Goal: Transaction & Acquisition: Purchase product/service

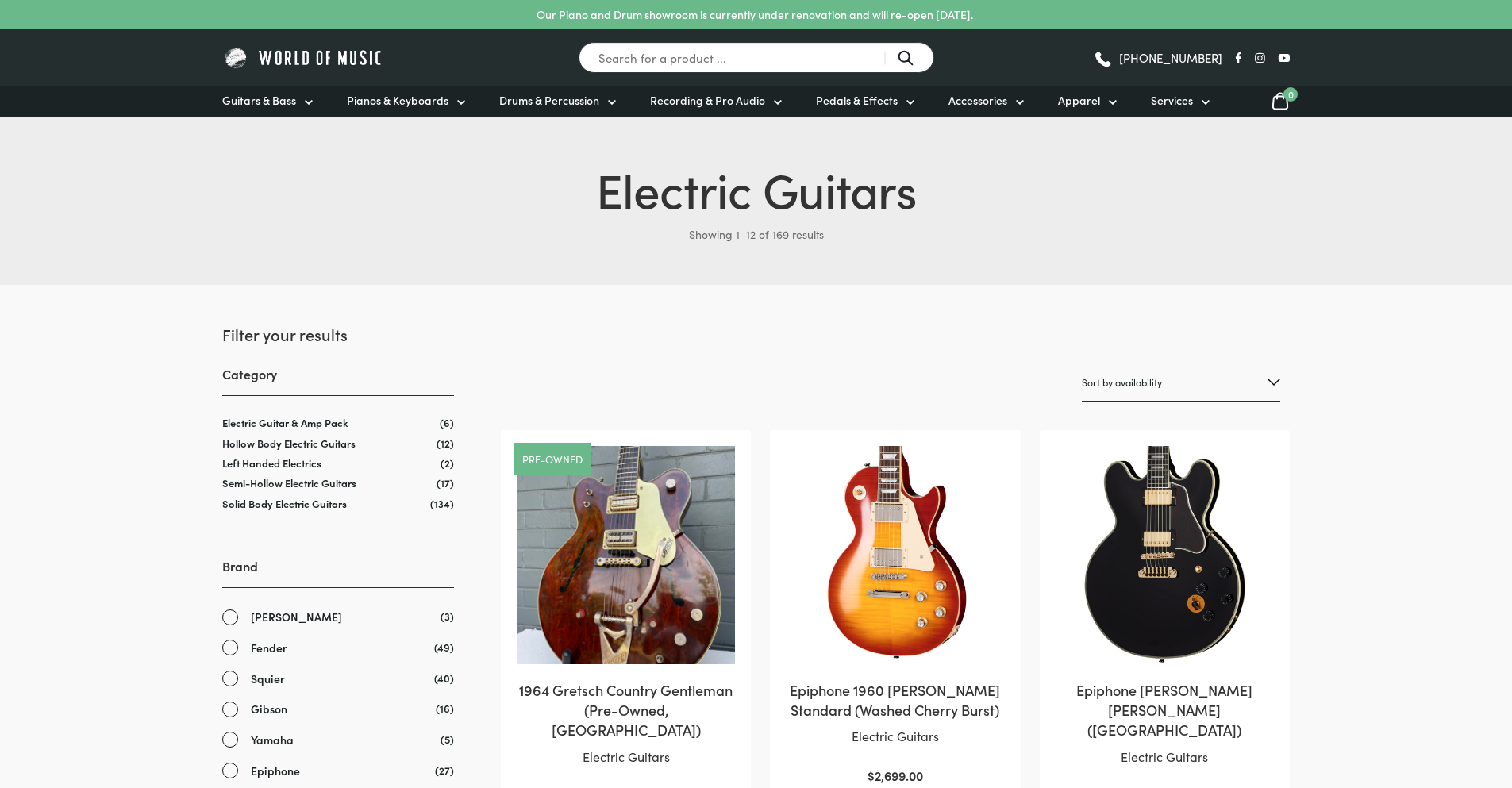
click at [278, 707] on span "Gibson" at bounding box center [269, 709] width 36 height 18
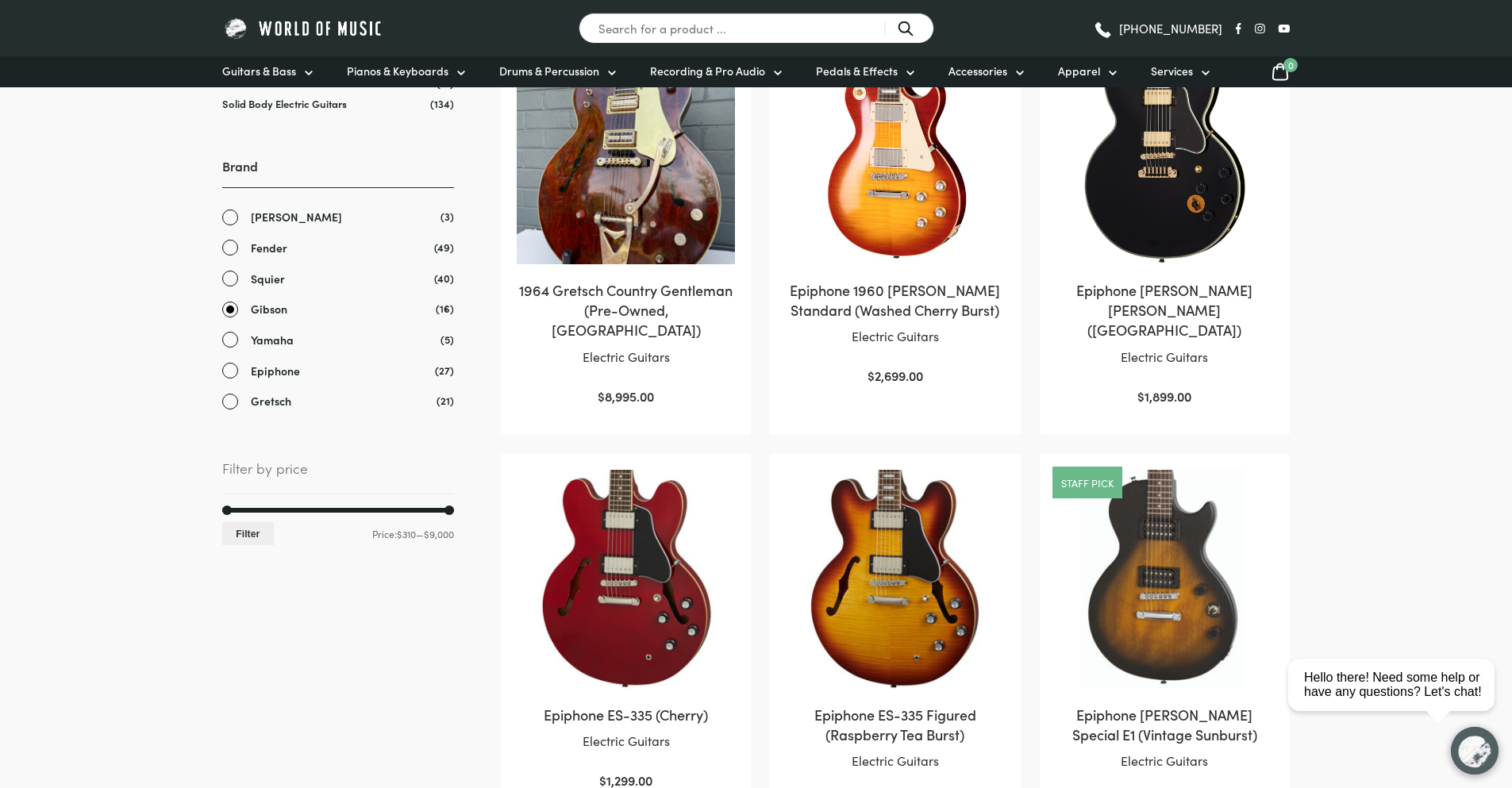
scroll to position [476, 0]
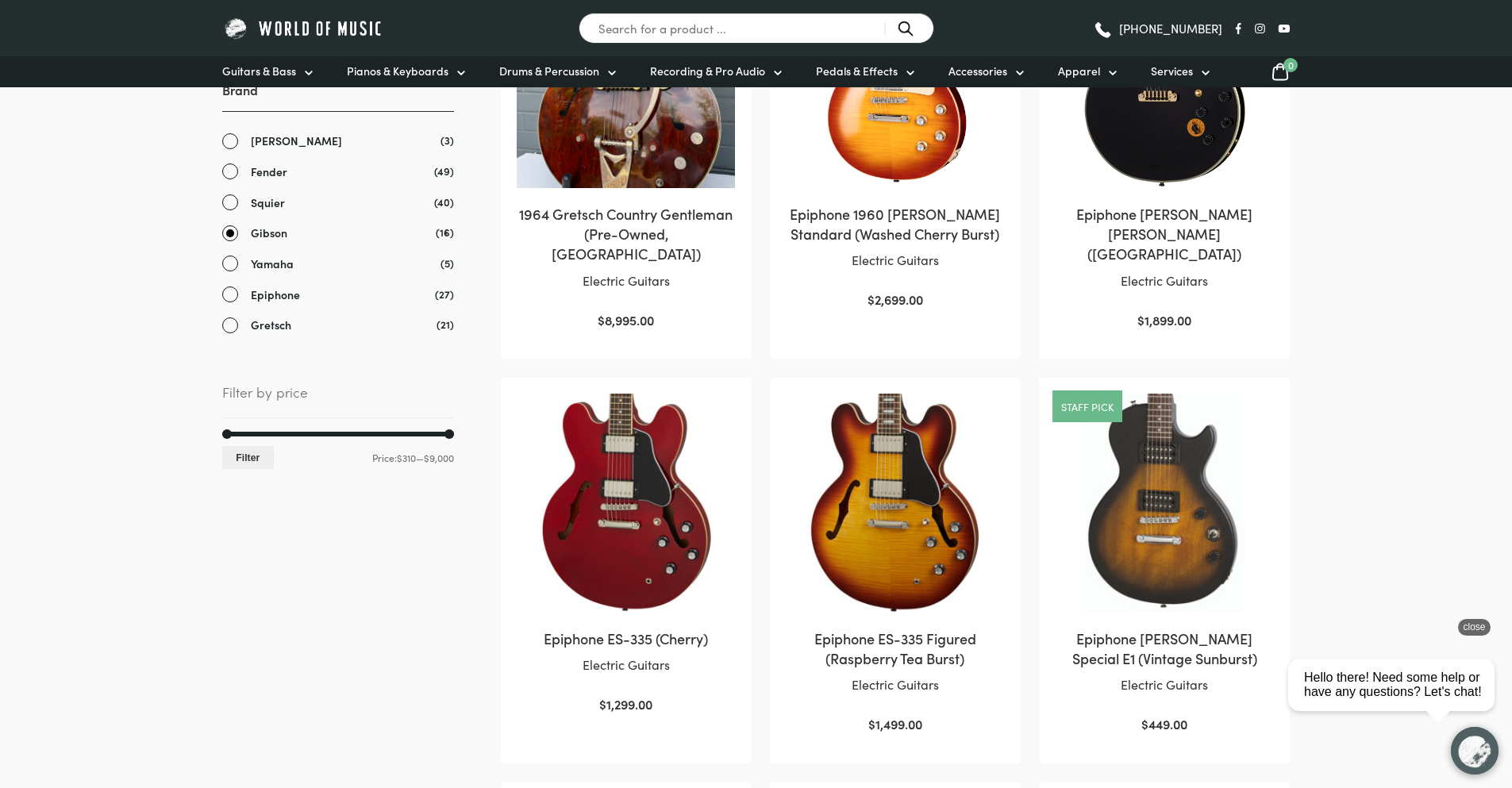
click at [1470, 622] on div "close" at bounding box center [1474, 627] width 33 height 16
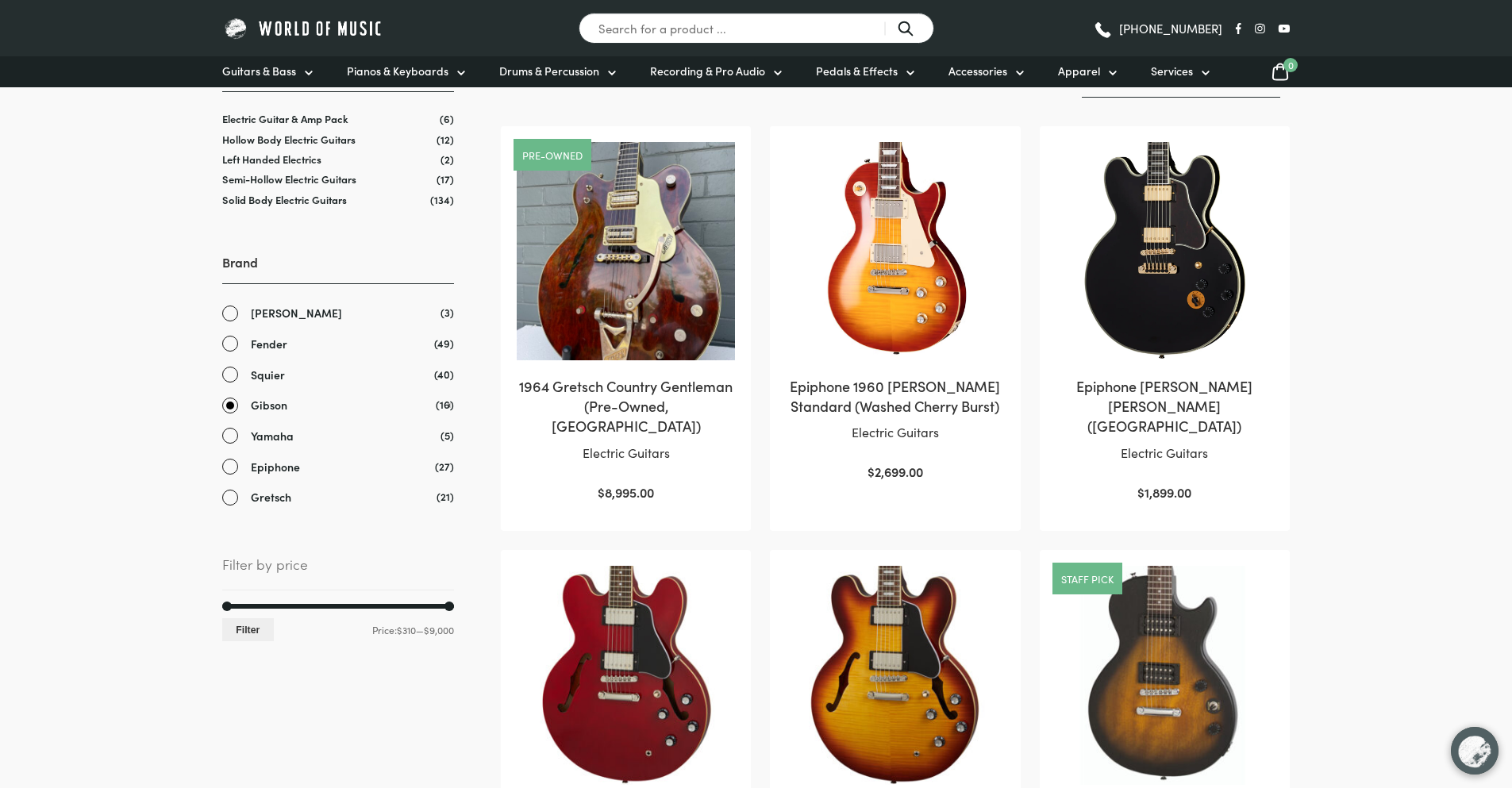
scroll to position [238, 0]
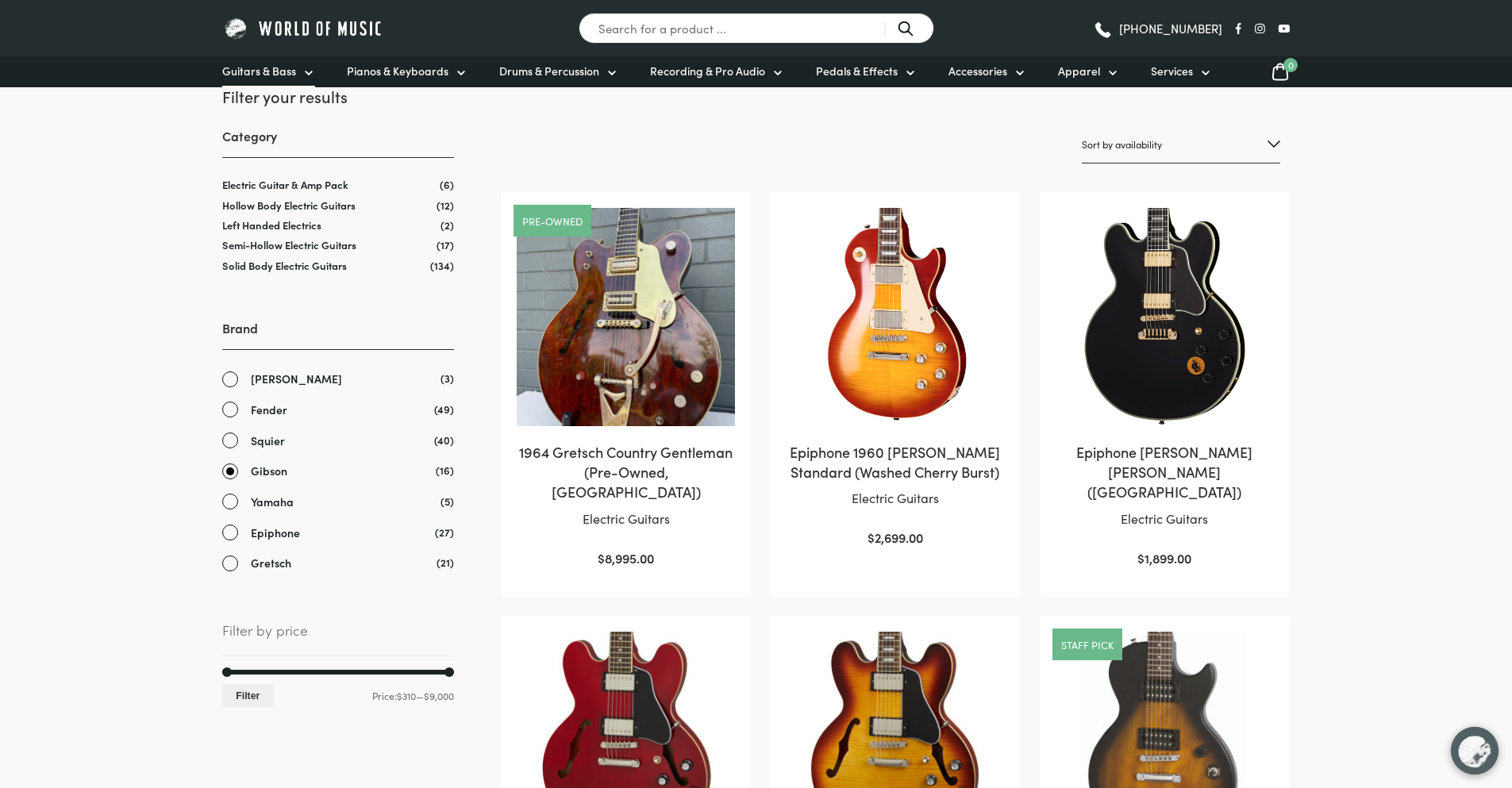
click at [256, 67] on span "Guitars & Bass" at bounding box center [258, 70] width 74 height 16
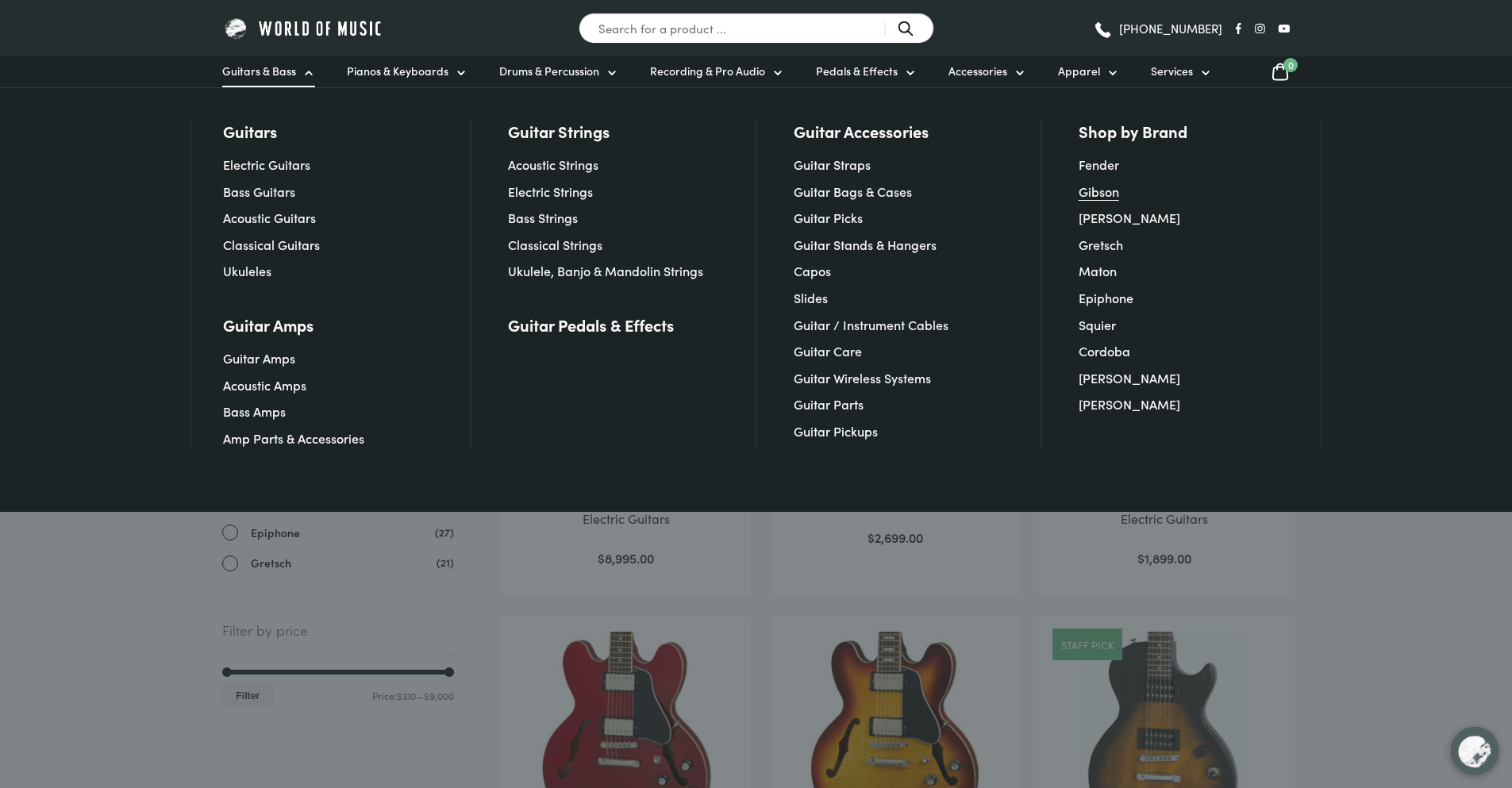
click at [1104, 187] on link "Gibson" at bounding box center [1099, 192] width 41 height 17
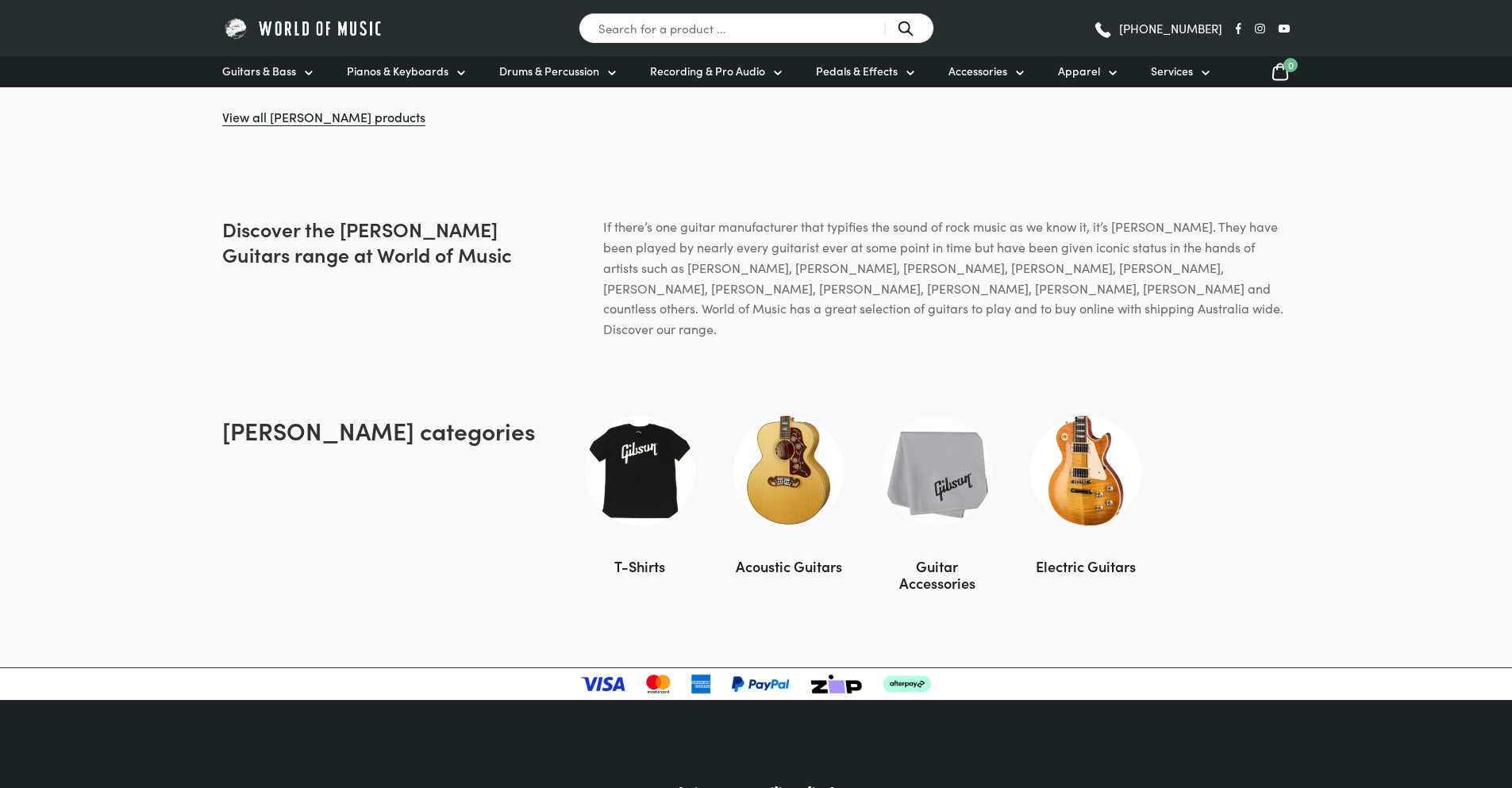
scroll to position [794, 0]
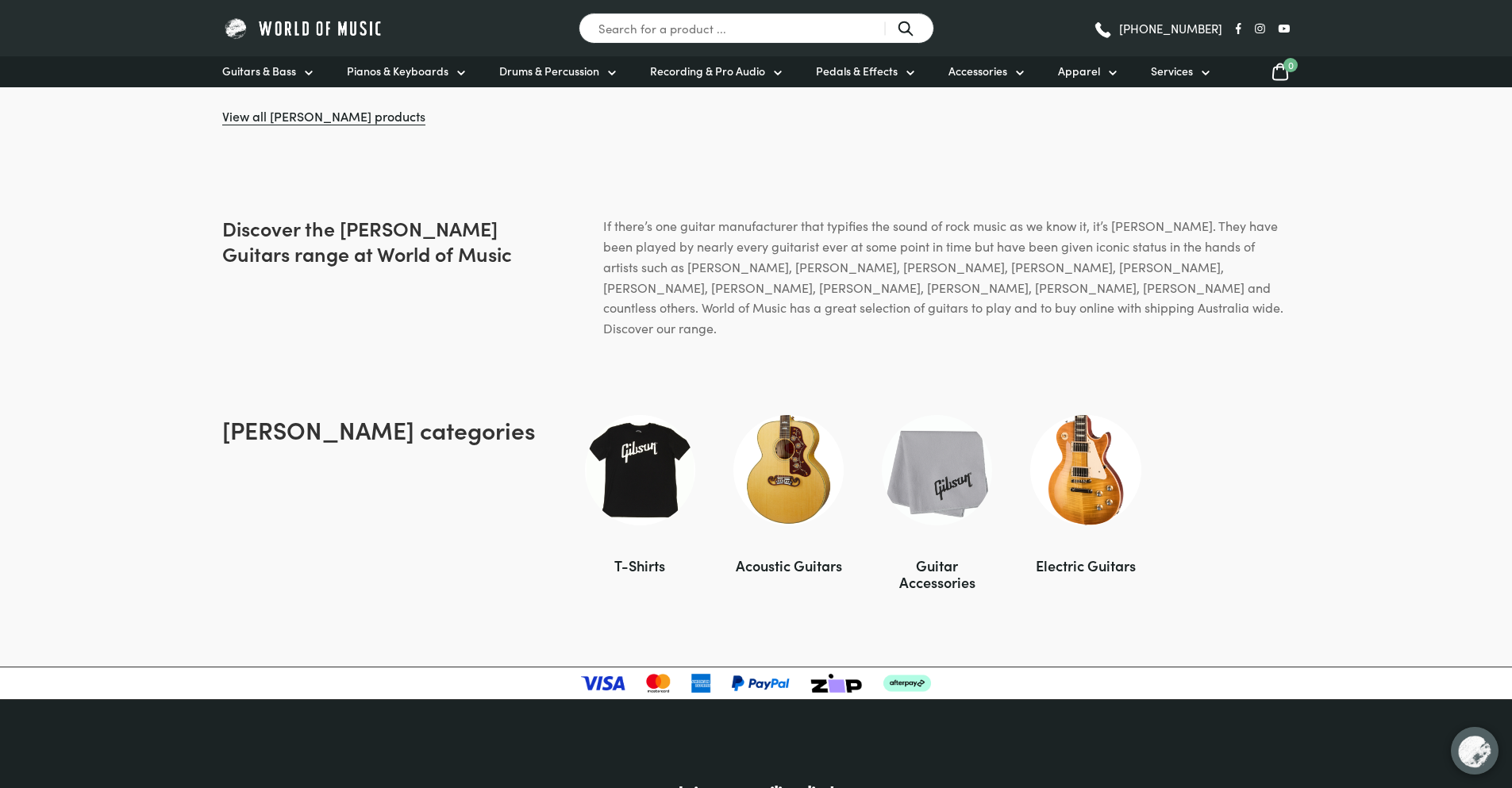
click at [1093, 446] on img at bounding box center [1085, 470] width 110 height 110
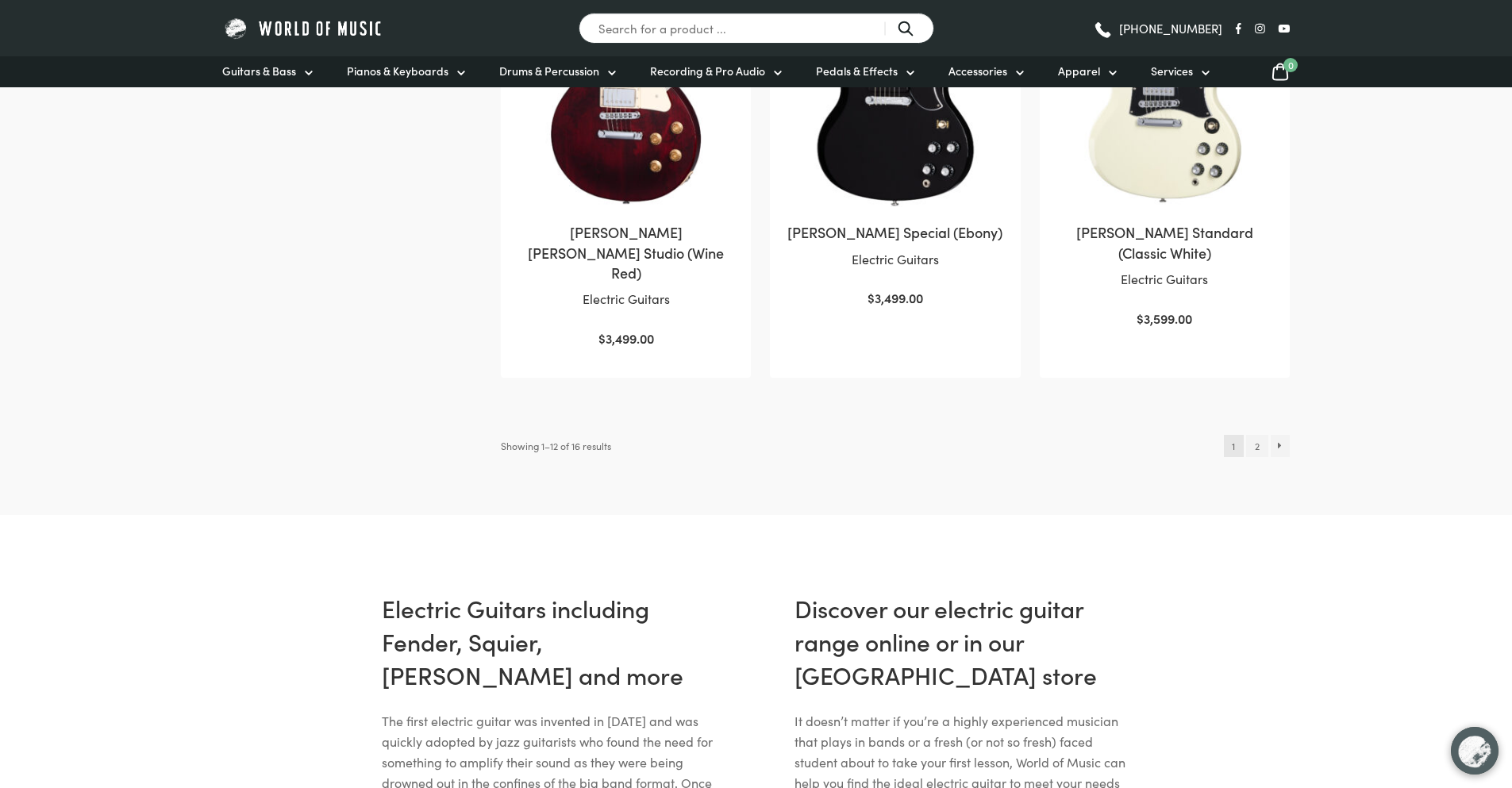
scroll to position [1747, 0]
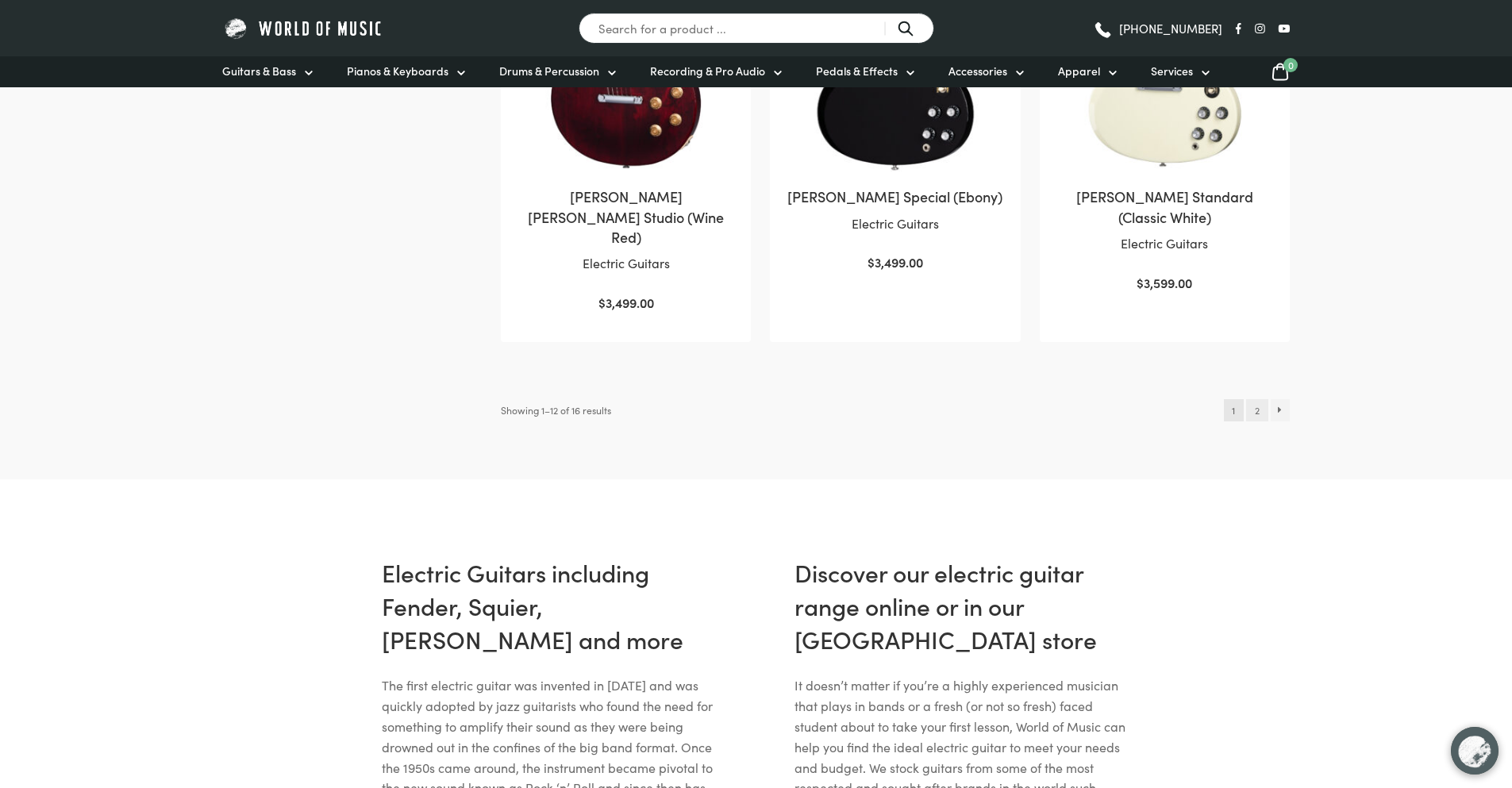
click at [1256, 400] on link "2" at bounding box center [1256, 411] width 22 height 23
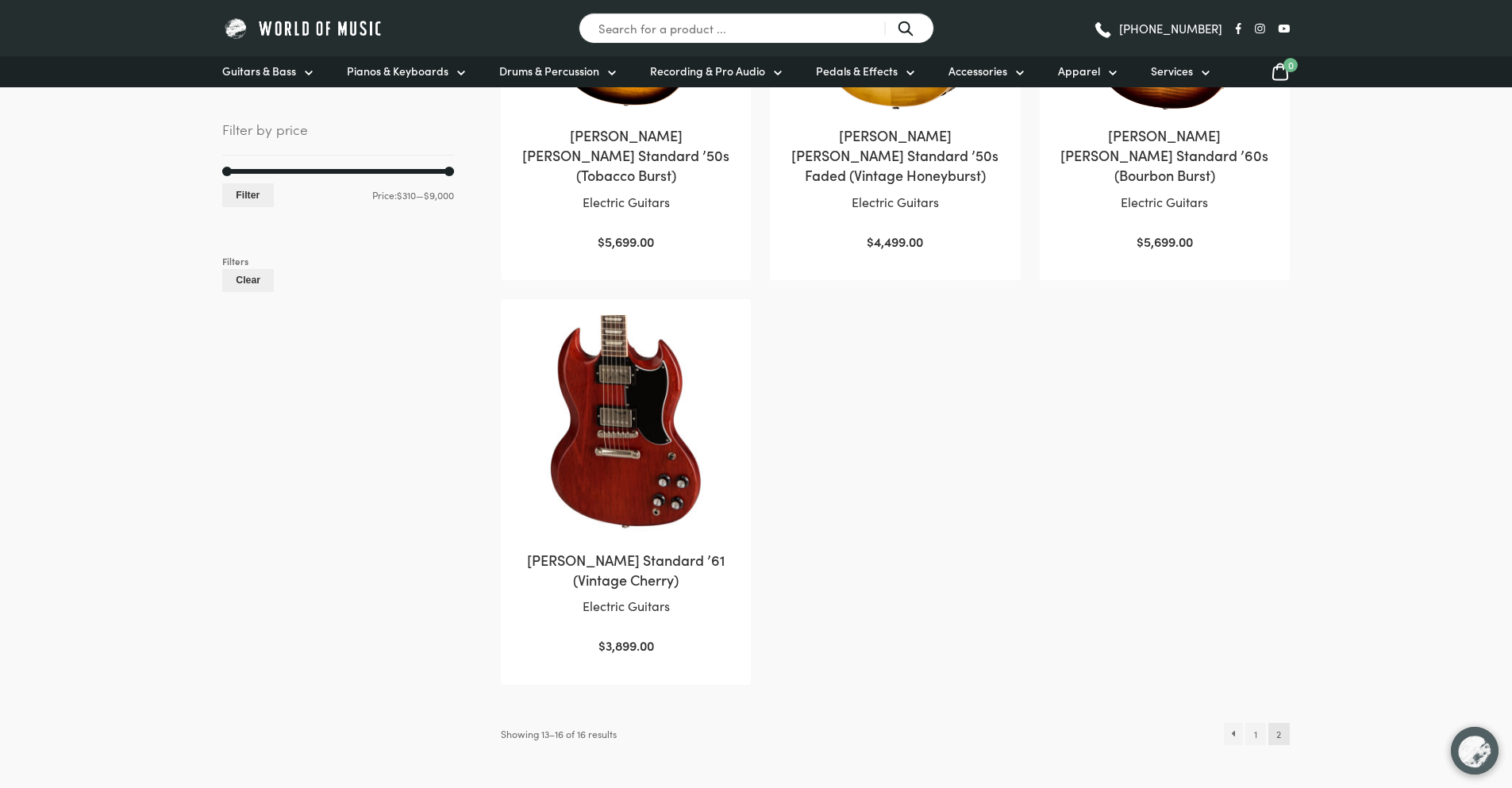
scroll to position [556, 0]
